Goal: Navigation & Orientation: Understand site structure

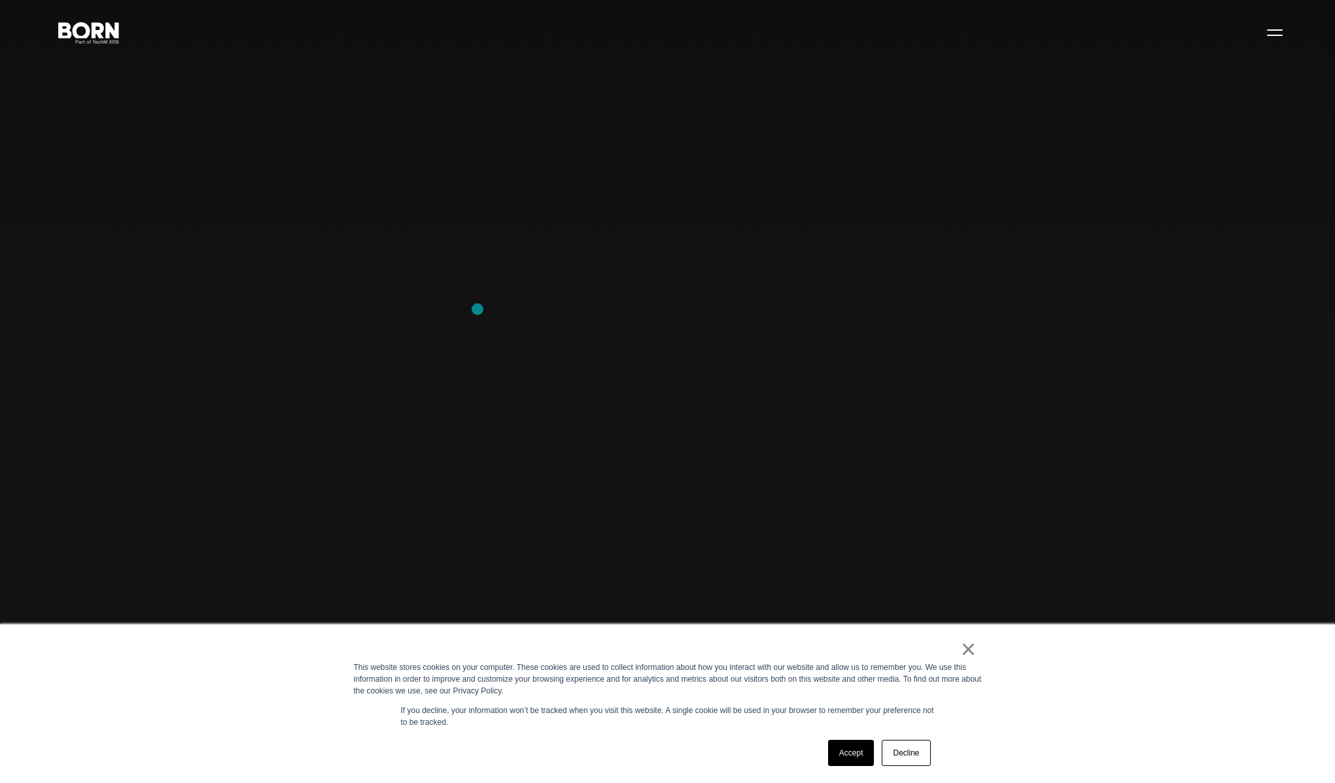
scroll to position [37, 0]
click at [976, 646] on div "× This website stores cookies on your computer. These cookies are used to colle…" at bounding box center [668, 704] width 654 height 158
click at [968, 655] on link "×" at bounding box center [969, 649] width 16 height 12
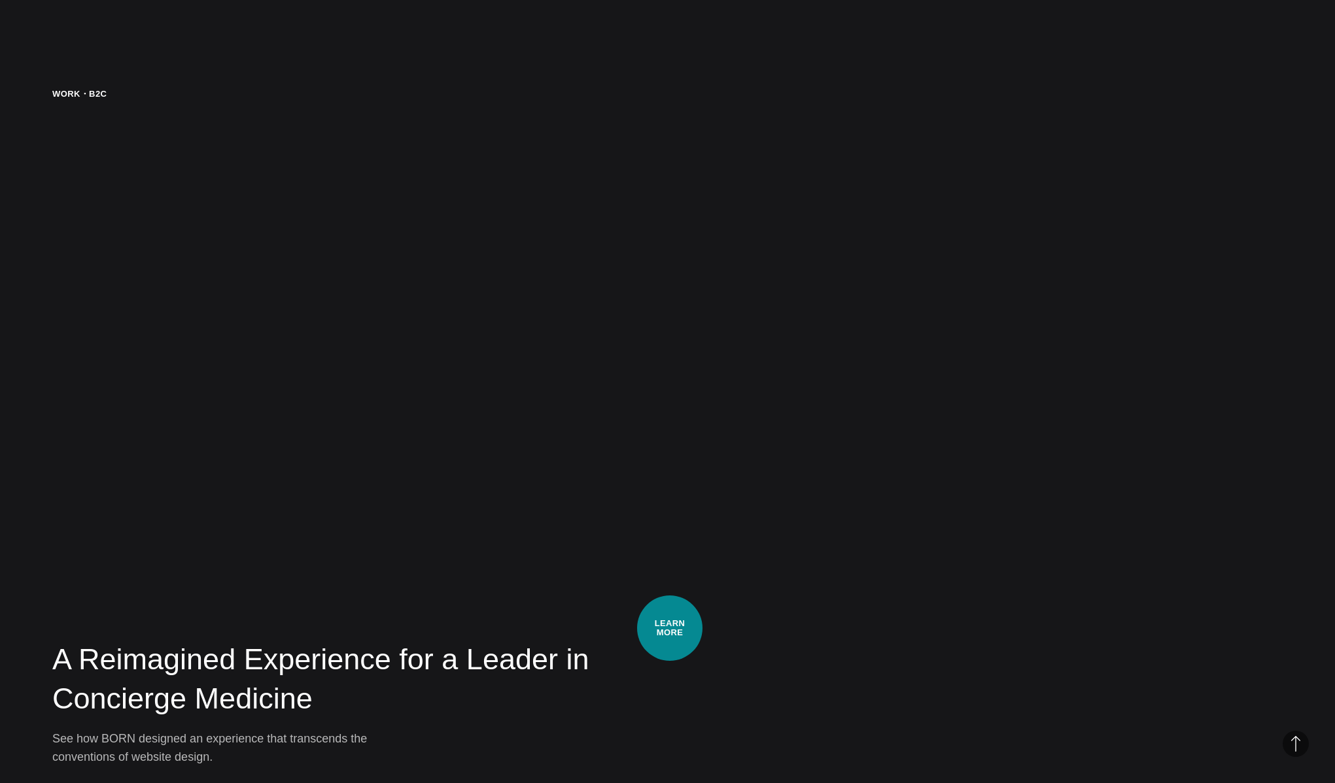
scroll to position [3910, 0]
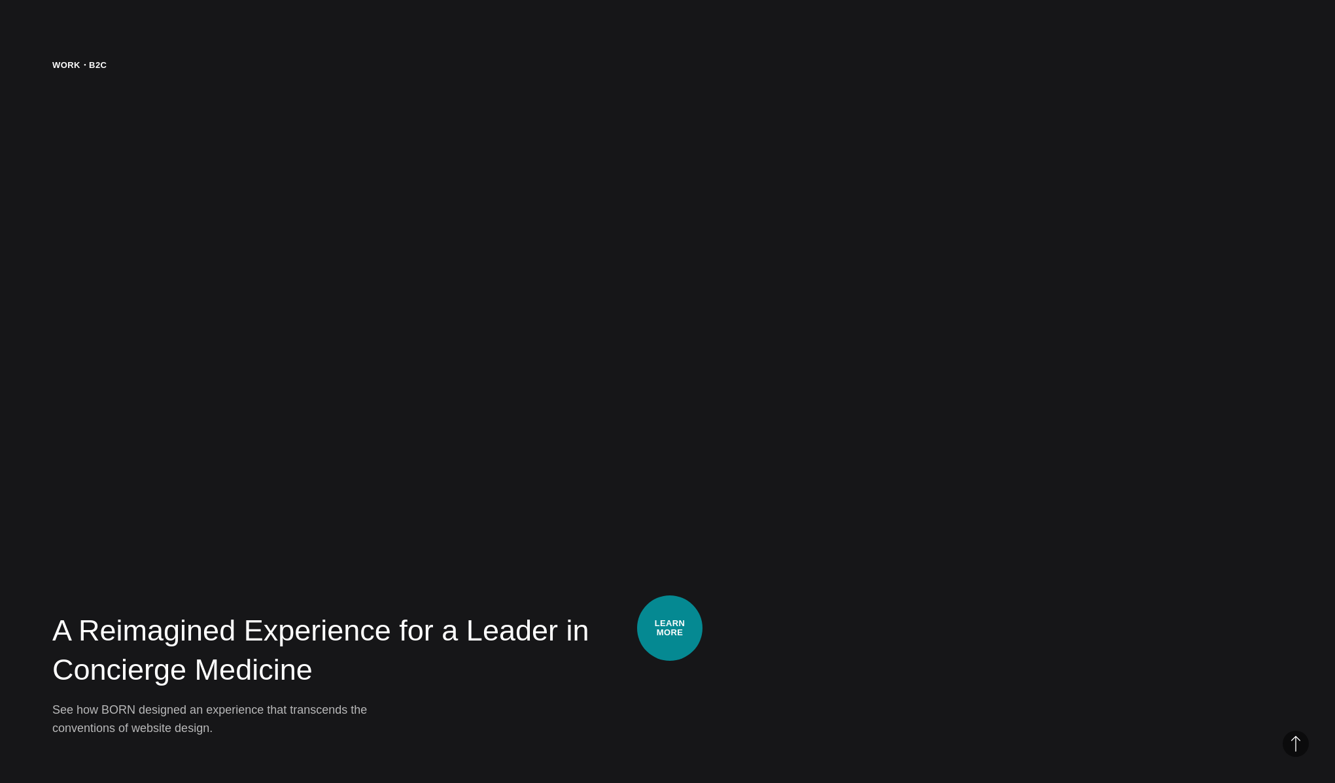
click at [670, 628] on h2 "A Reimagined Experience for a Leader in Concierge Medicine" at bounding box center [389, 650] width 675 height 79
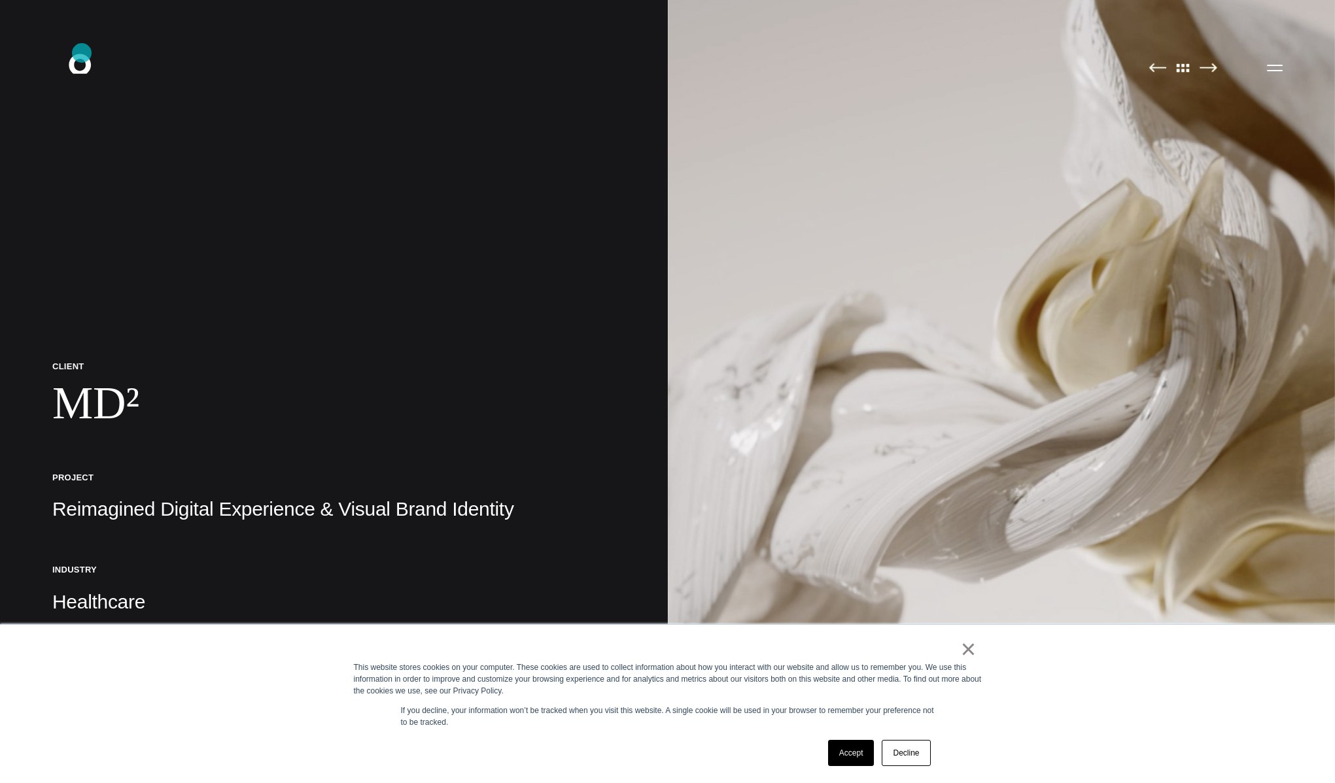
click at [82, 54] on icon ".st0{display:none;} .st1{display:inline;} .st2{font-family:'HelveticaNeue-Mediu…" at bounding box center [89, 67] width 84 height 34
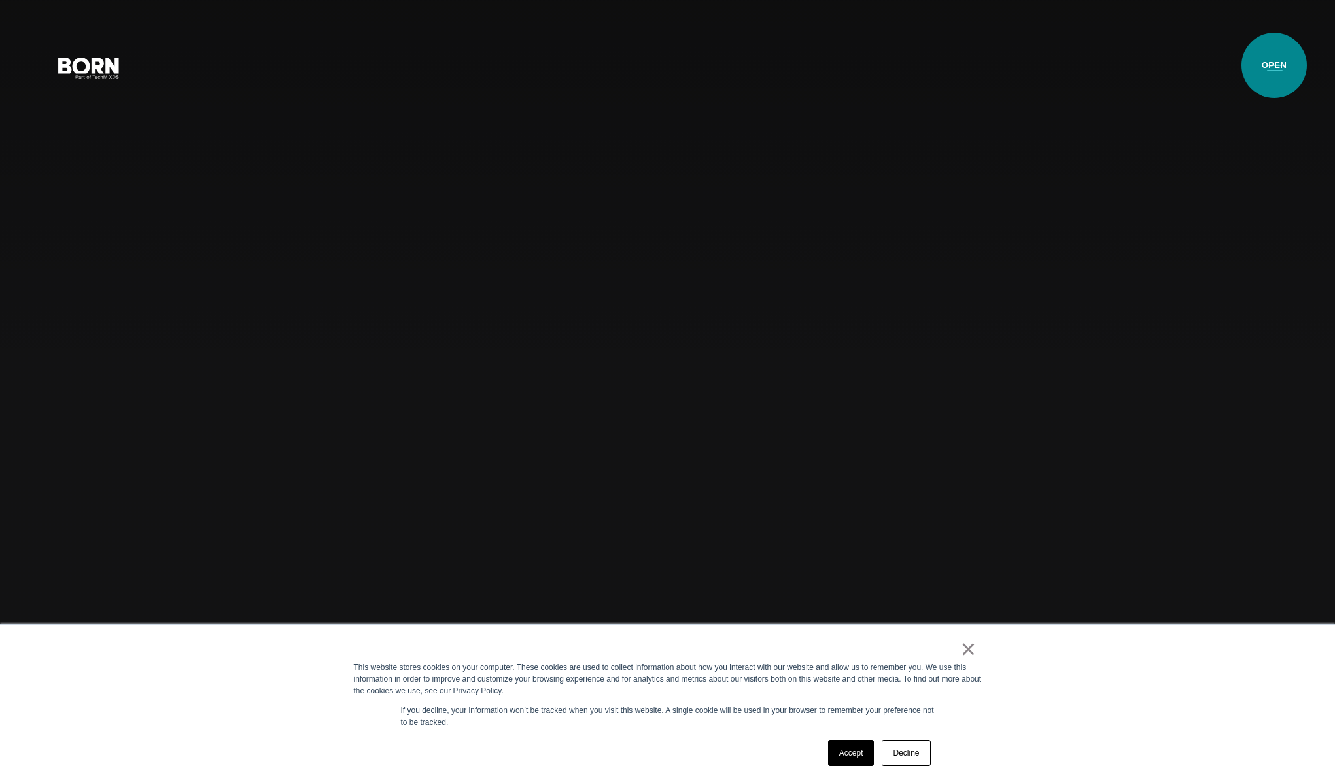
click at [1276, 65] on button "Primary Menu" at bounding box center [1274, 67] width 31 height 27
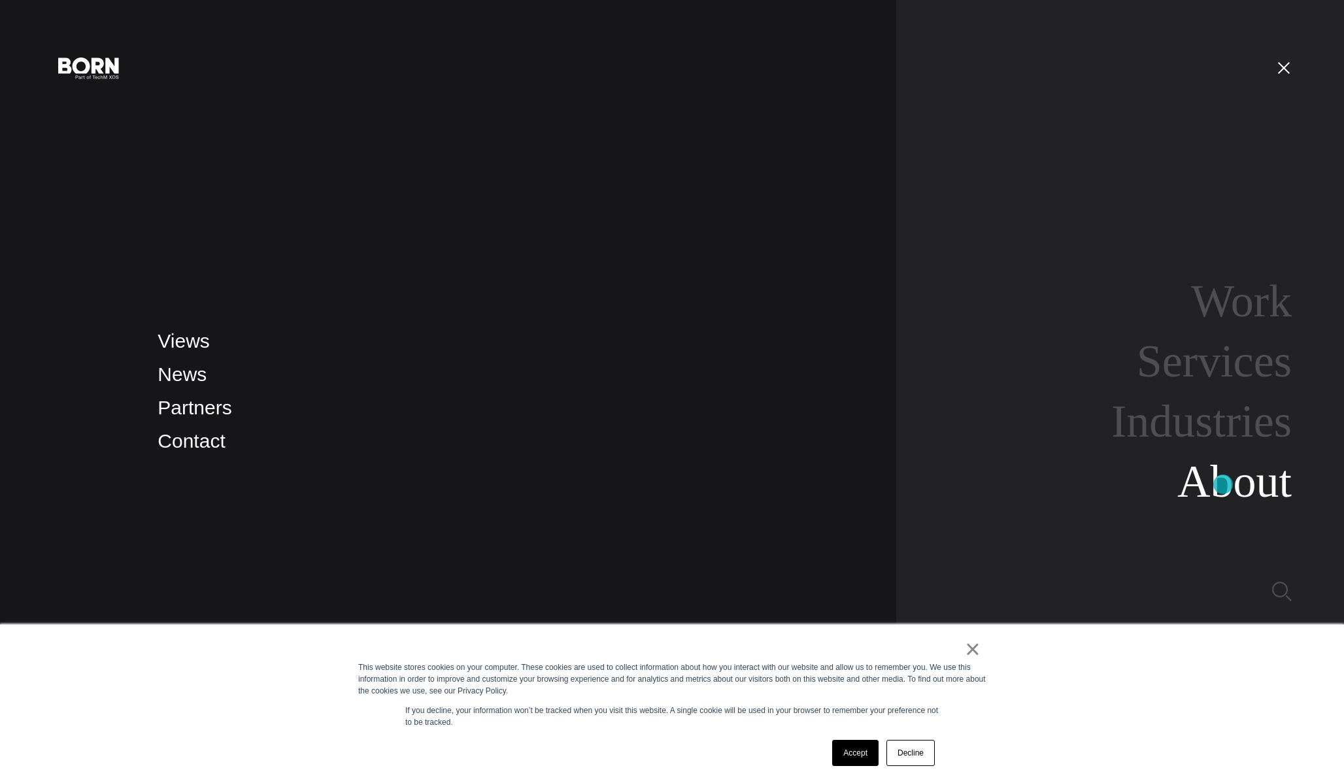
click at [1224, 488] on link "About" at bounding box center [1235, 481] width 114 height 50
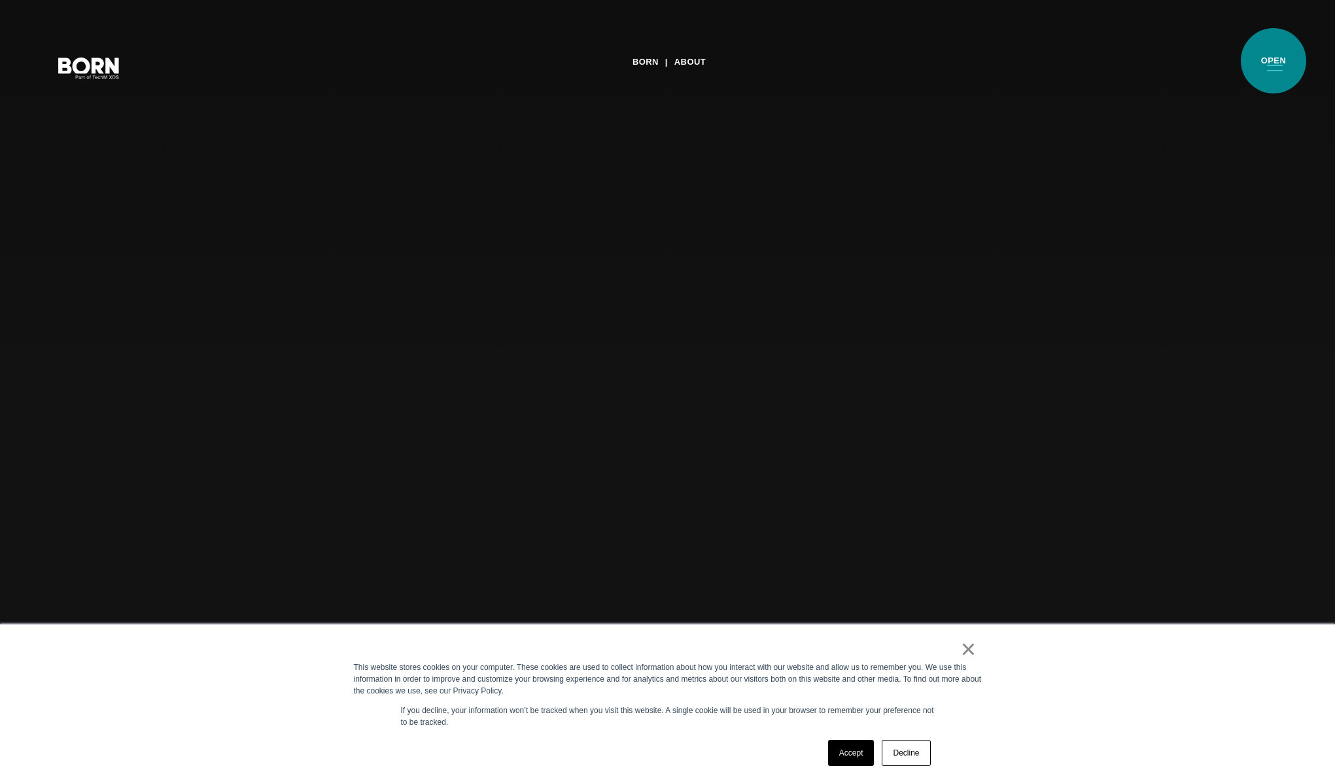
click at [1273, 61] on button "Primary Menu" at bounding box center [1274, 67] width 31 height 27
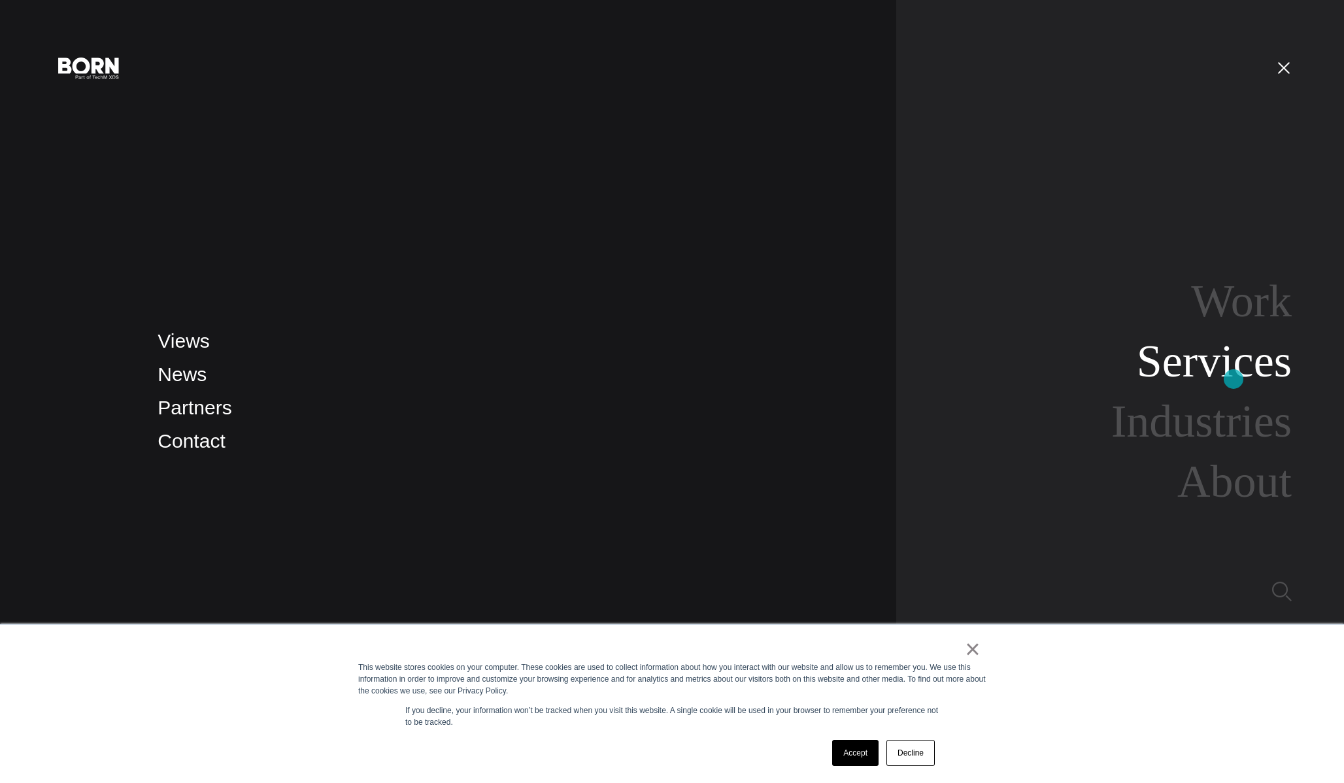
click at [1233, 379] on link "Services" at bounding box center [1214, 361] width 155 height 50
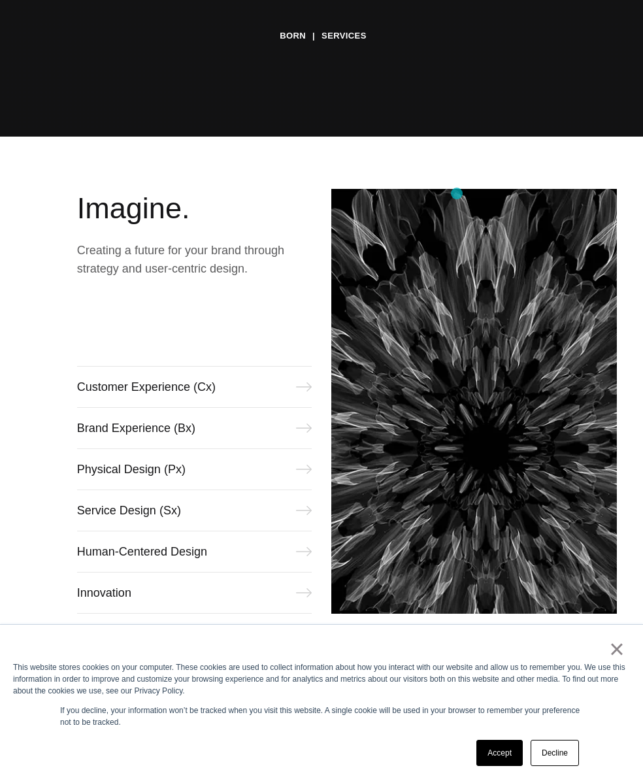
scroll to position [791, 0]
